Goal: Task Accomplishment & Management: Use online tool/utility

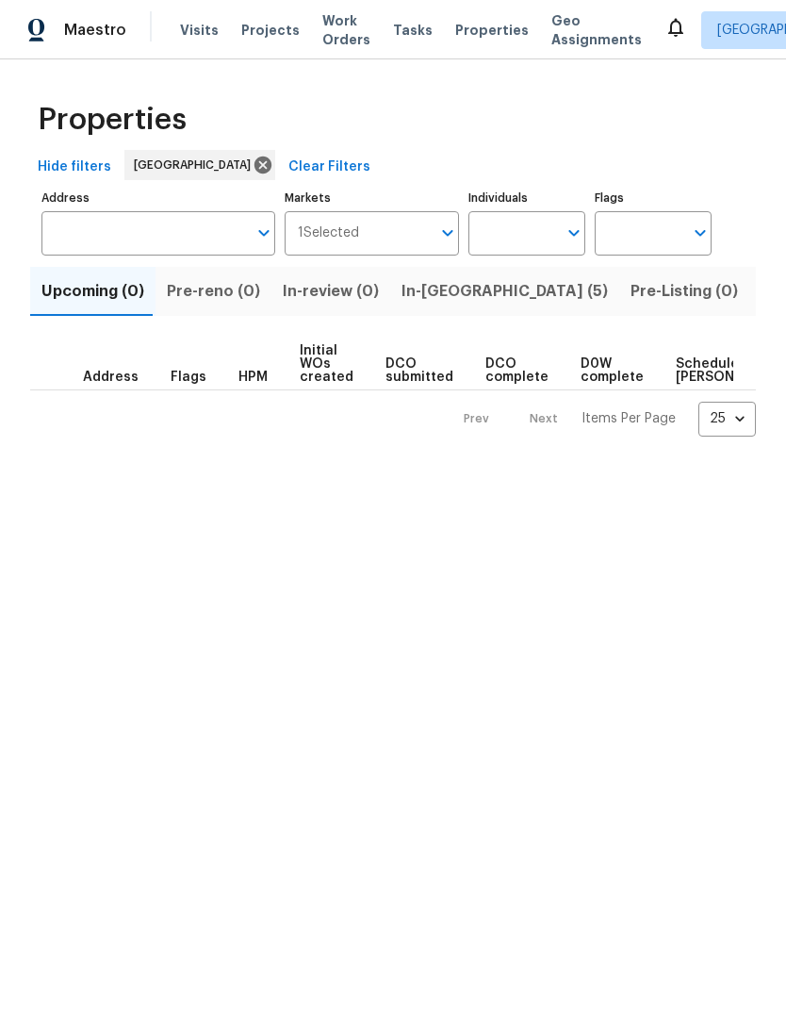
click at [408, 22] on div "Tasks" at bounding box center [413, 31] width 40 height 20
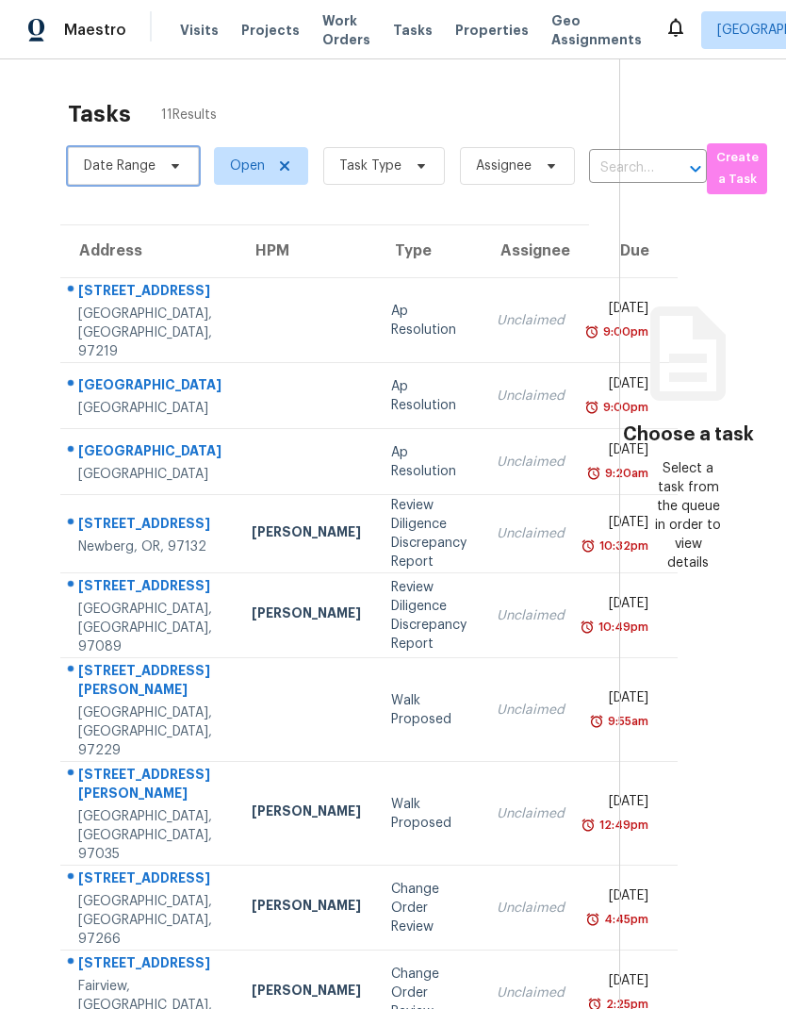
click at [163, 165] on span at bounding box center [172, 165] width 21 height 15
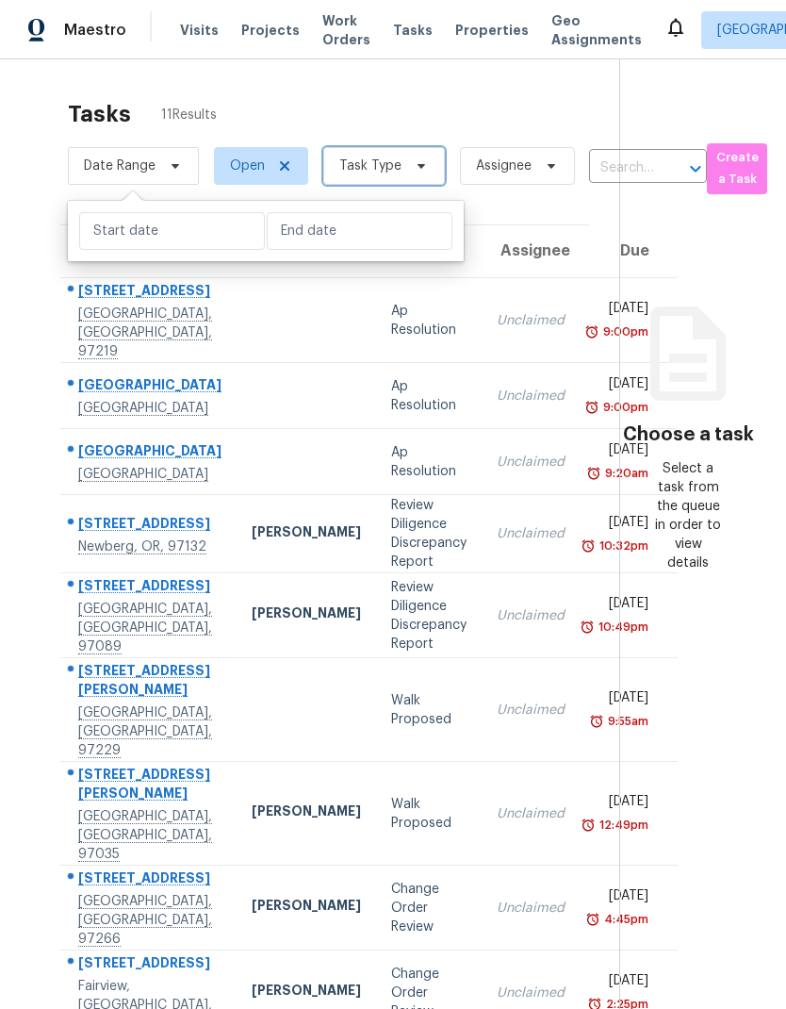
click at [391, 181] on span "Task Type" at bounding box center [384, 166] width 122 height 38
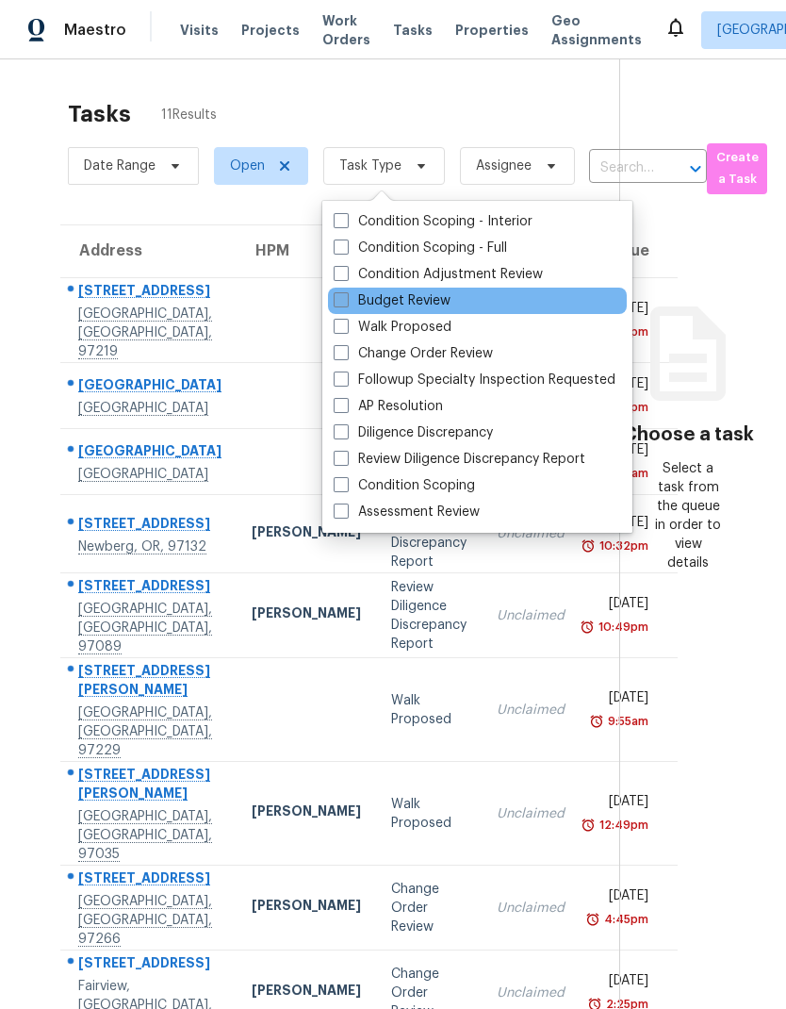
click at [397, 297] on label "Budget Review" at bounding box center [392, 300] width 117 height 19
click at [346, 297] on input "Budget Review" at bounding box center [340, 297] width 12 height 12
checkbox input "true"
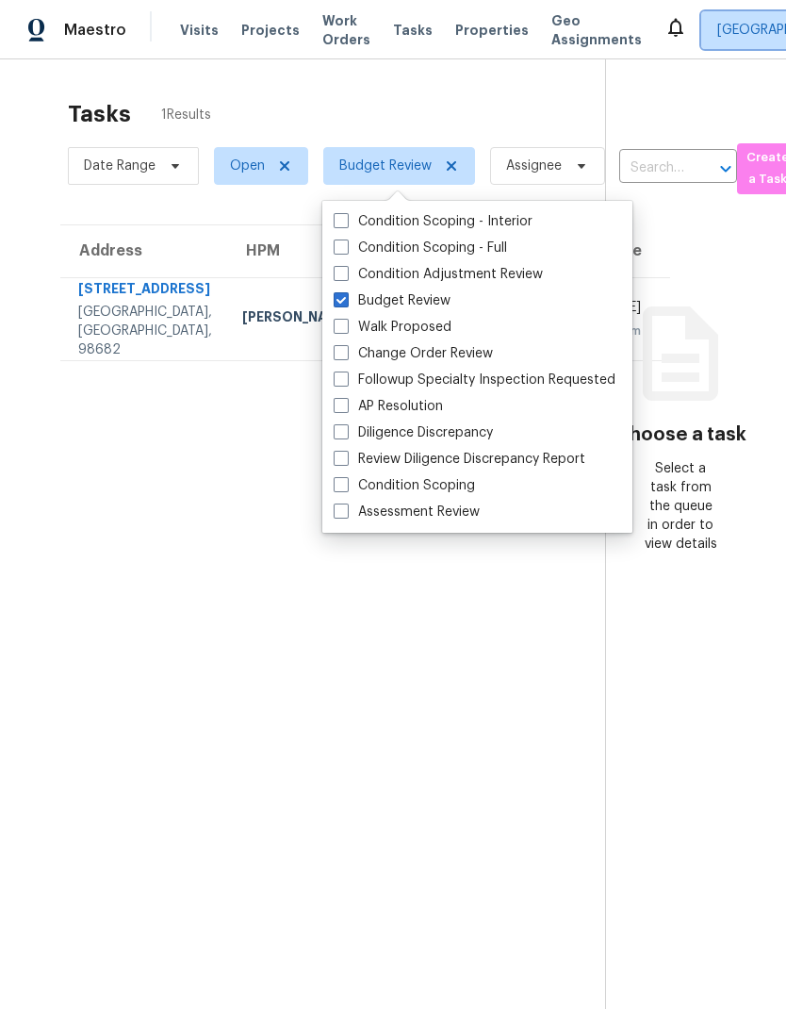
click at [717, 33] on span "[GEOGRAPHIC_DATA]" at bounding box center [782, 30] width 130 height 19
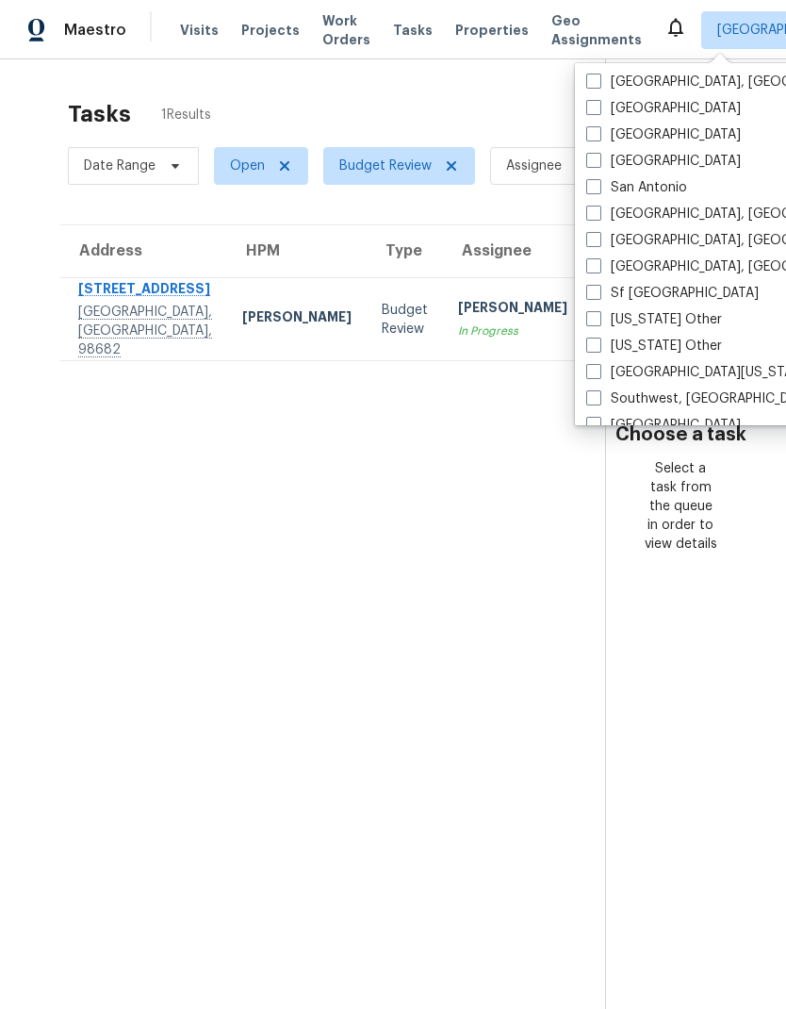
scroll to position [2434, 0]
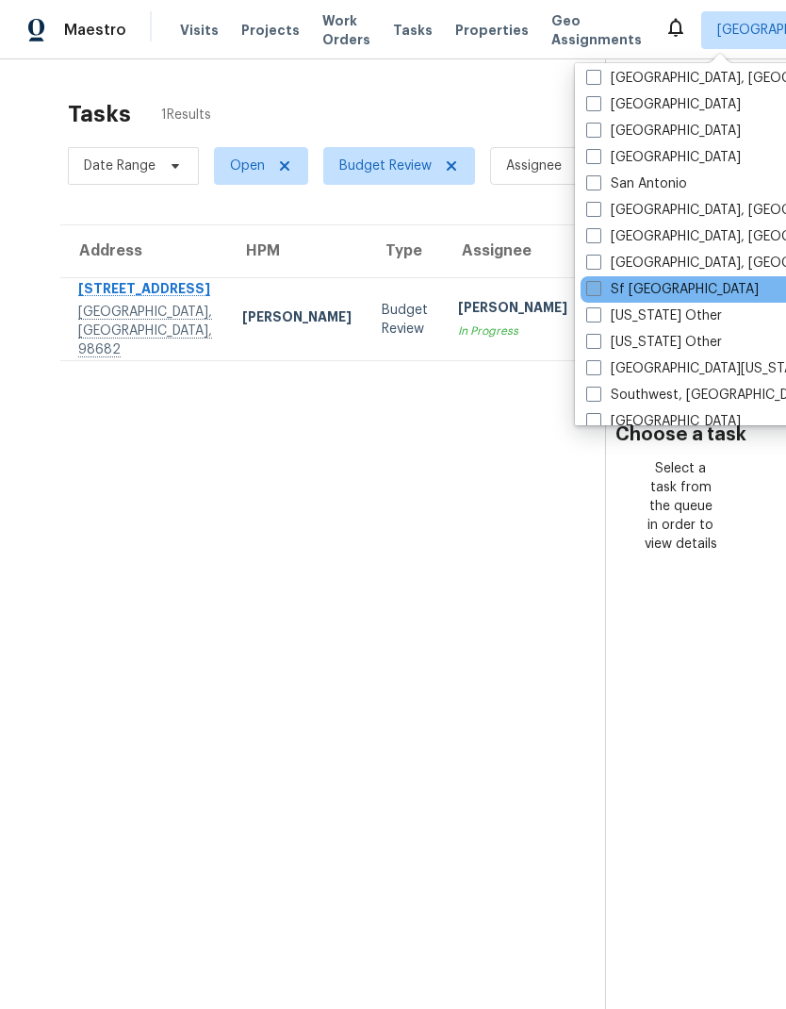
click at [674, 292] on label "Sf [GEOGRAPHIC_DATA]" at bounding box center [672, 289] width 173 height 19
click at [599, 292] on input "Sf [GEOGRAPHIC_DATA]" at bounding box center [592, 286] width 12 height 12
checkbox input "true"
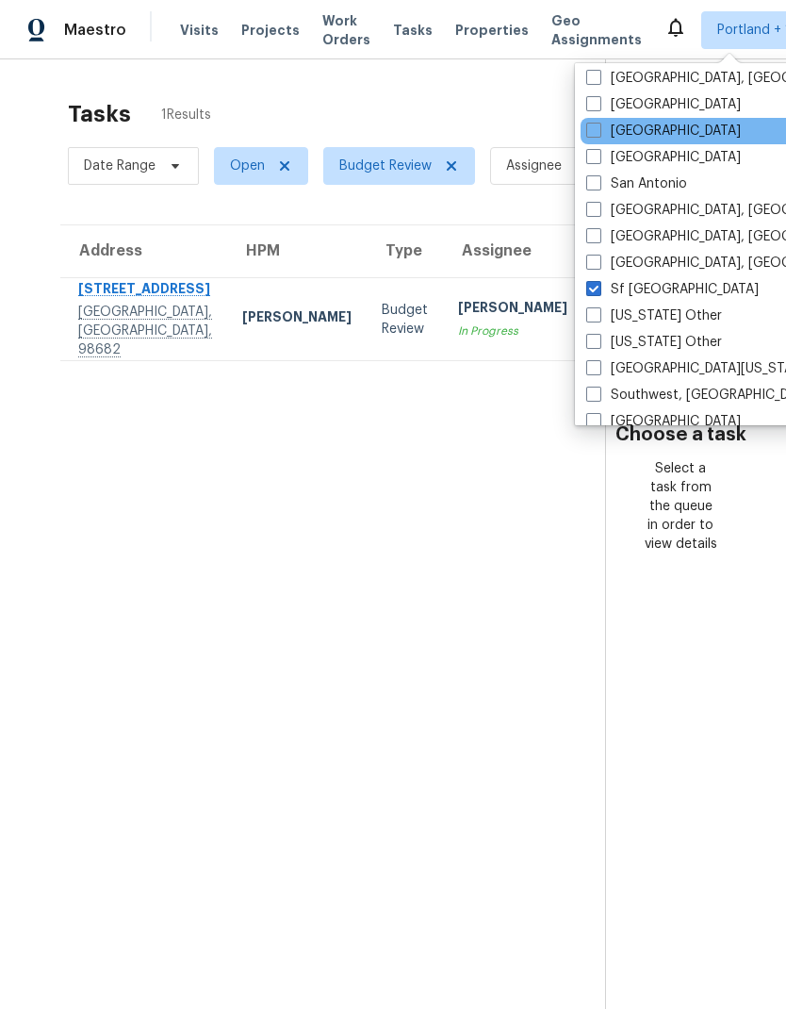
click at [692, 124] on div "[GEOGRAPHIC_DATA]" at bounding box center [771, 131] width 380 height 26
click at [614, 133] on label "[GEOGRAPHIC_DATA]" at bounding box center [663, 131] width 155 height 19
click at [599, 133] on input "[GEOGRAPHIC_DATA]" at bounding box center [592, 128] width 12 height 12
checkbox input "true"
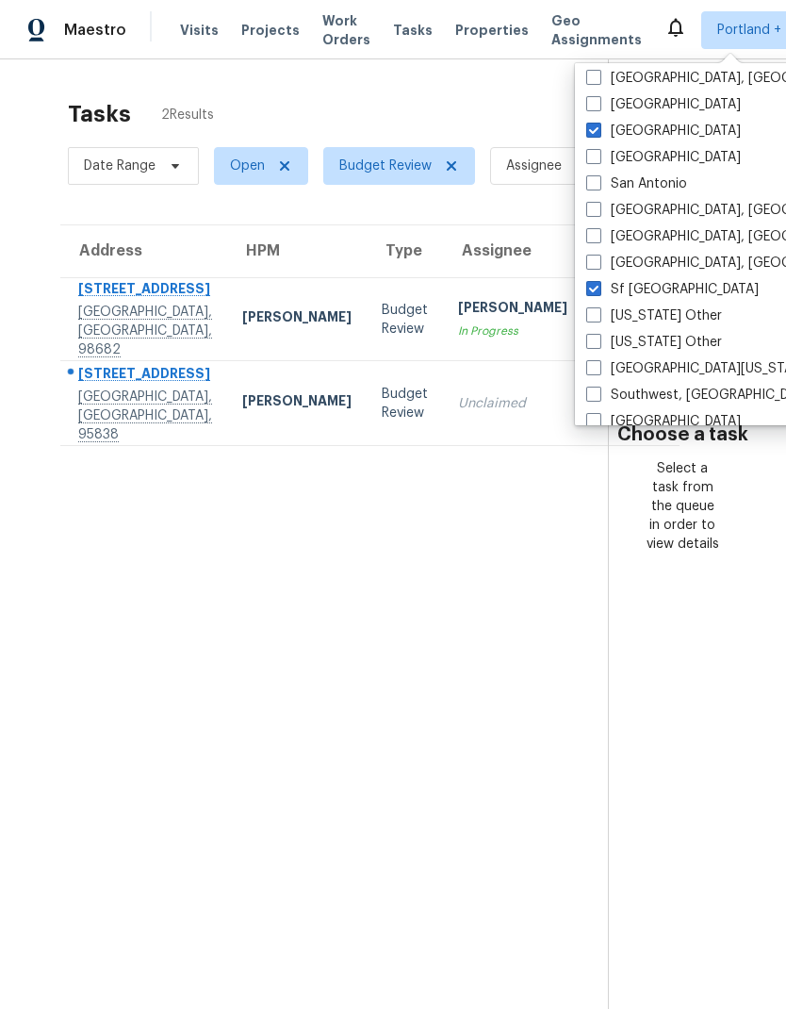
click at [513, 71] on div "Tasks 2 Results Date Range Open Budget Review Assignee ​ Create a Task Address …" at bounding box center [393, 563] width 786 height 1009
